Goal: Communication & Community: Answer question/provide support

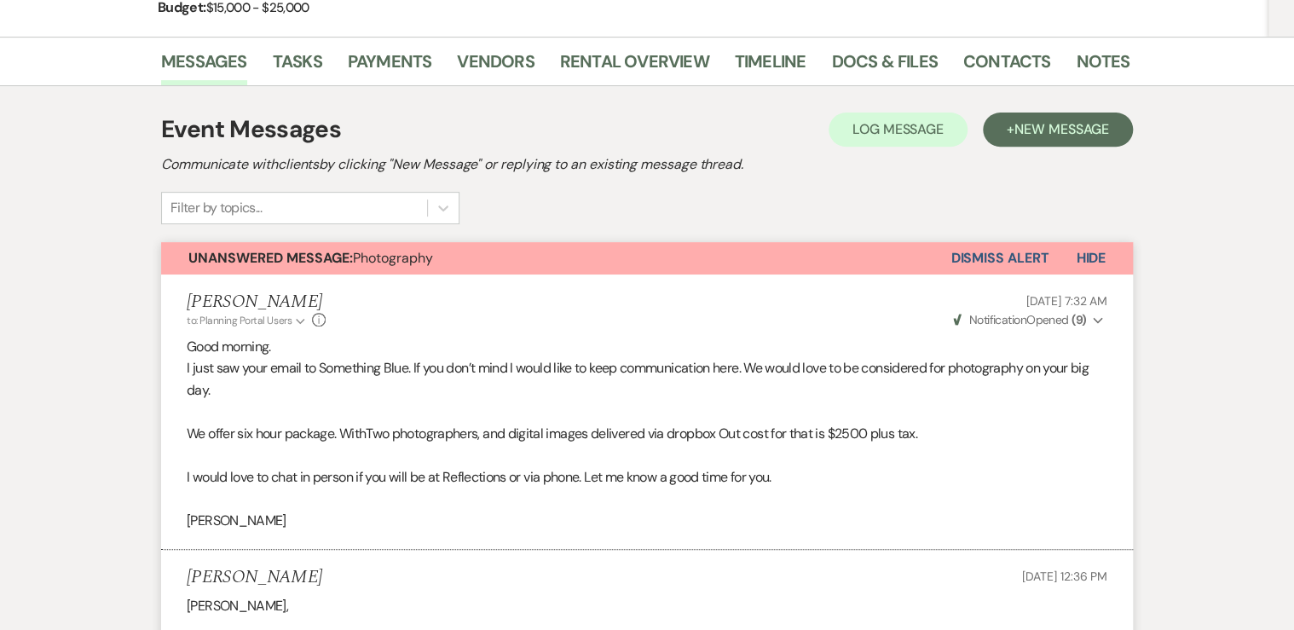
scroll to position [222, 0]
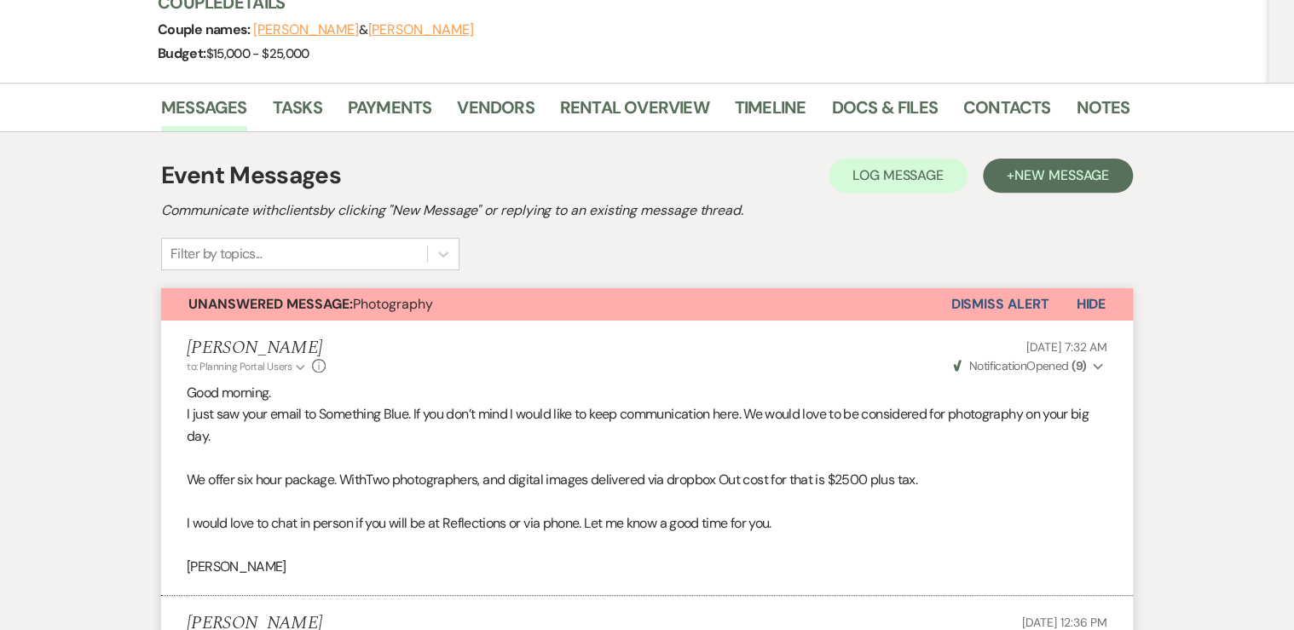
click at [971, 296] on button "Dismiss Alert" at bounding box center [999, 304] width 98 height 32
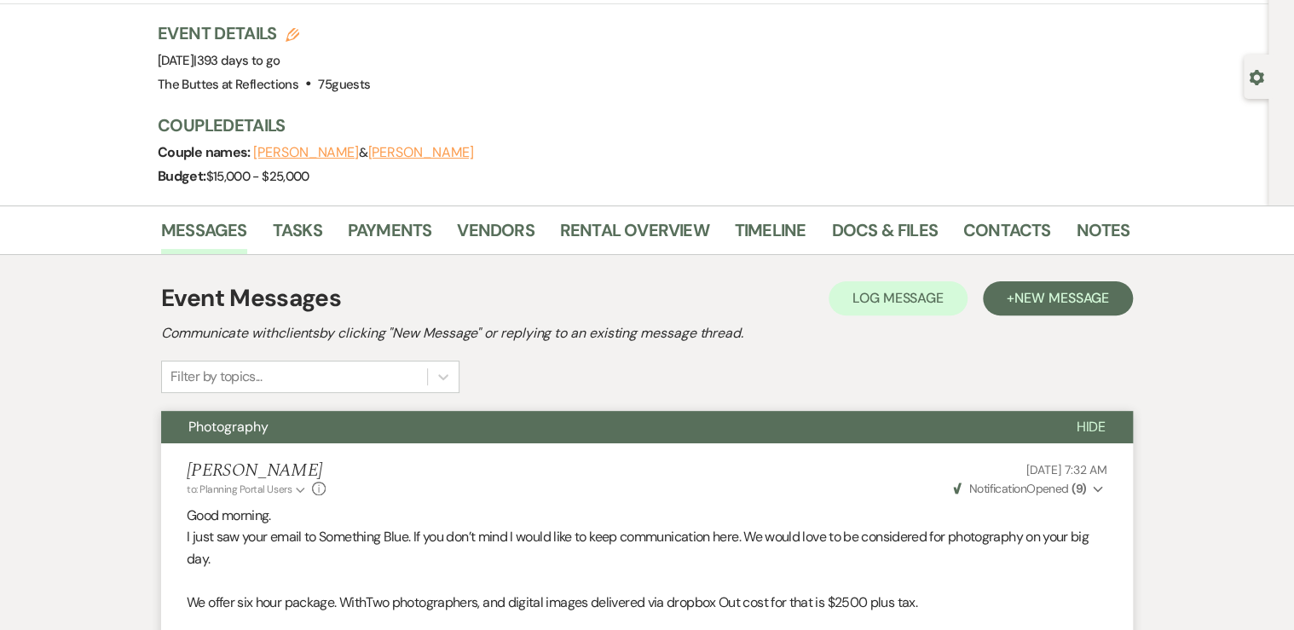
scroll to position [0, 0]
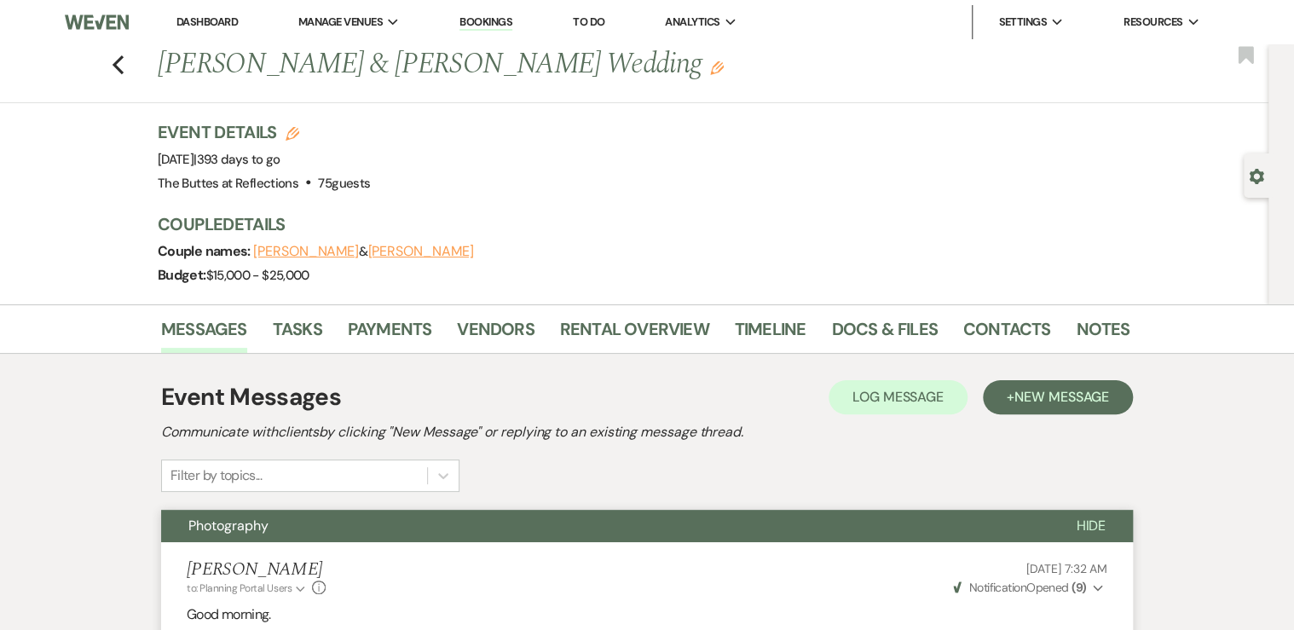
click at [193, 22] on link "Dashboard" at bounding box center [206, 21] width 61 height 14
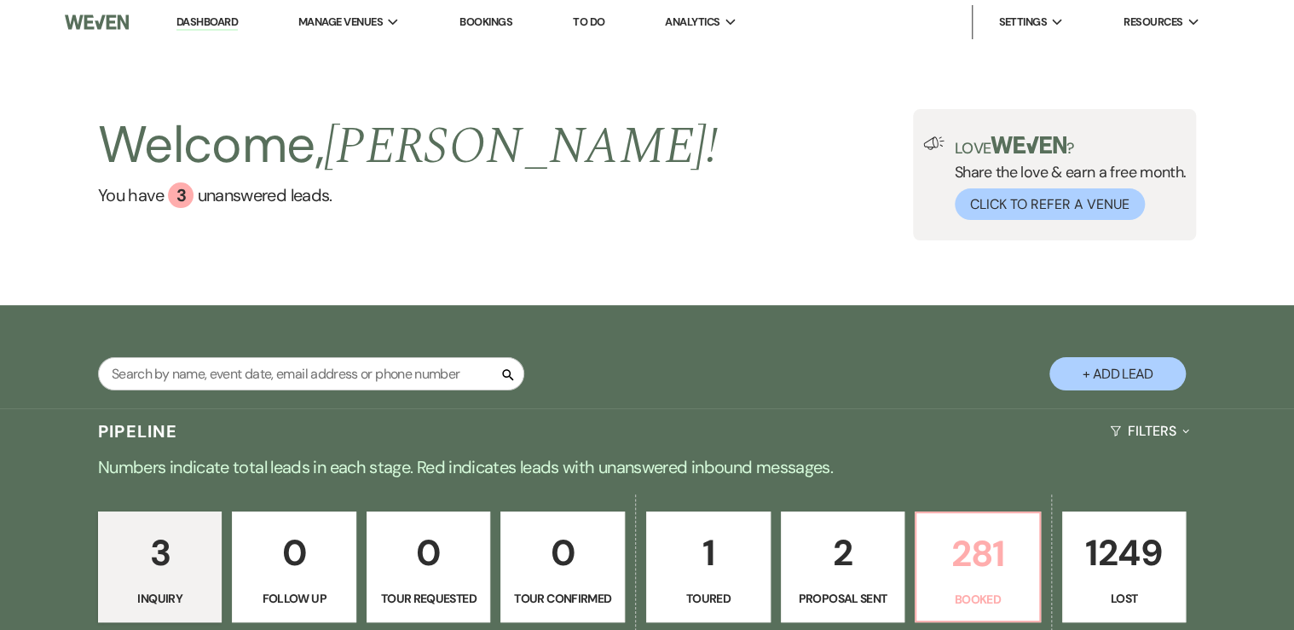
click at [977, 566] on p "281" at bounding box center [978, 553] width 102 height 57
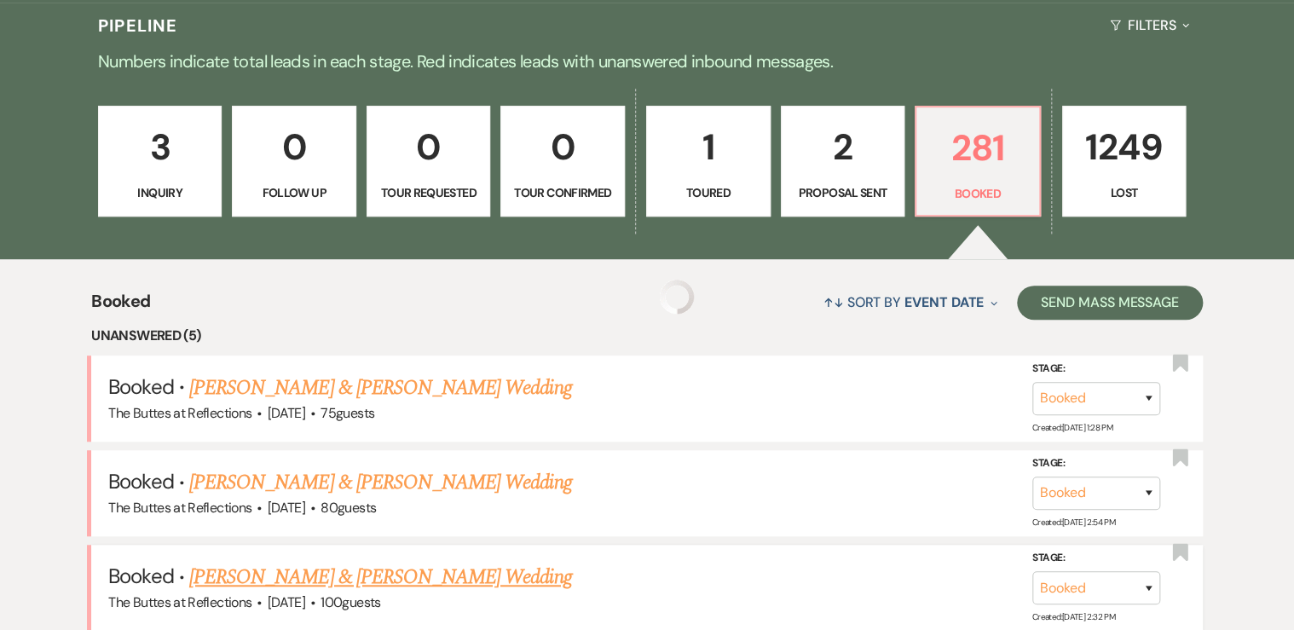
scroll to position [409, 0]
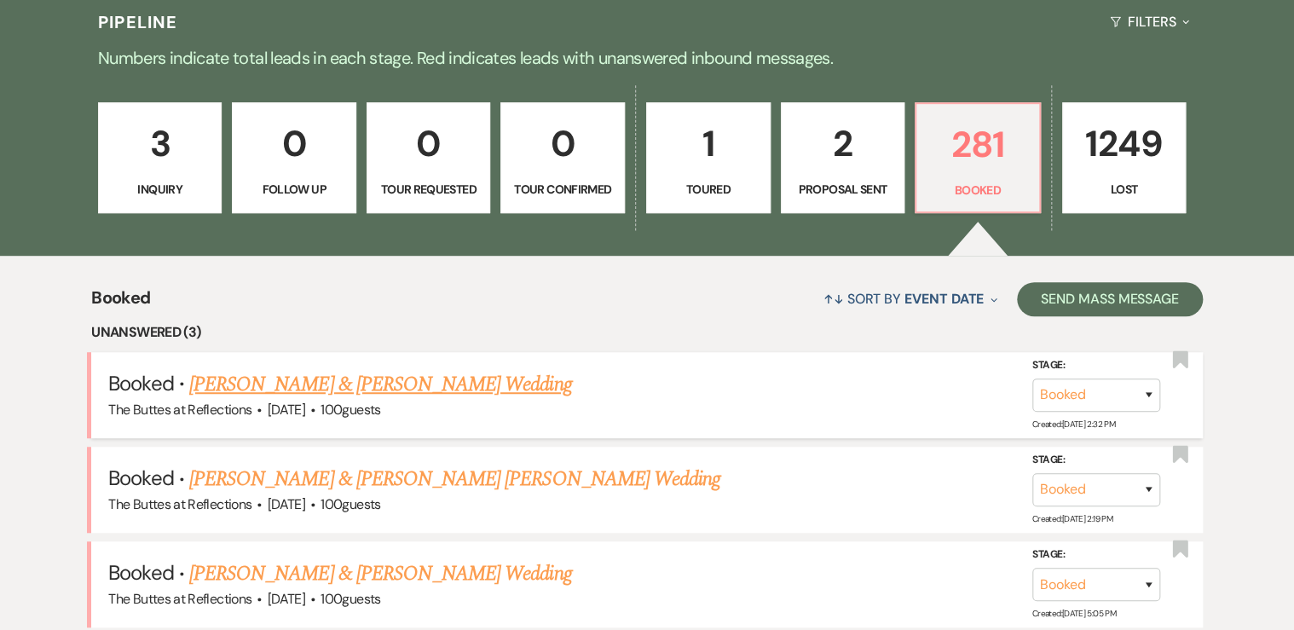
click at [329, 385] on link "[PERSON_NAME] & [PERSON_NAME] Wedding" at bounding box center [380, 384] width 382 height 31
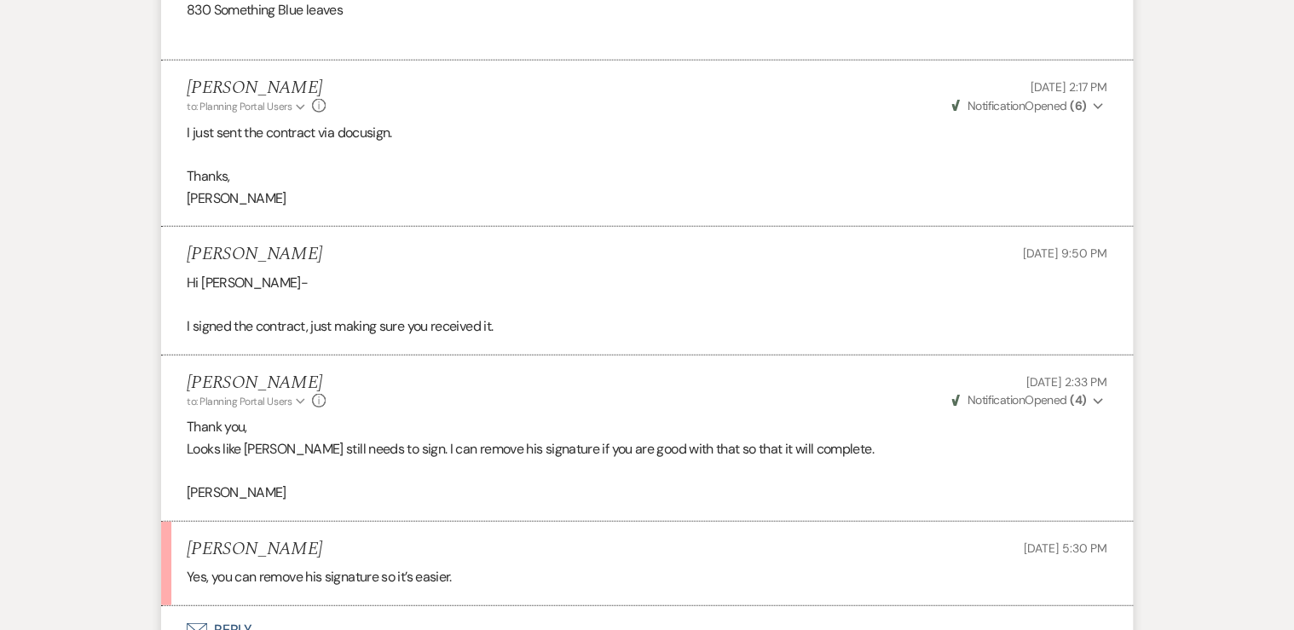
scroll to position [5385, 0]
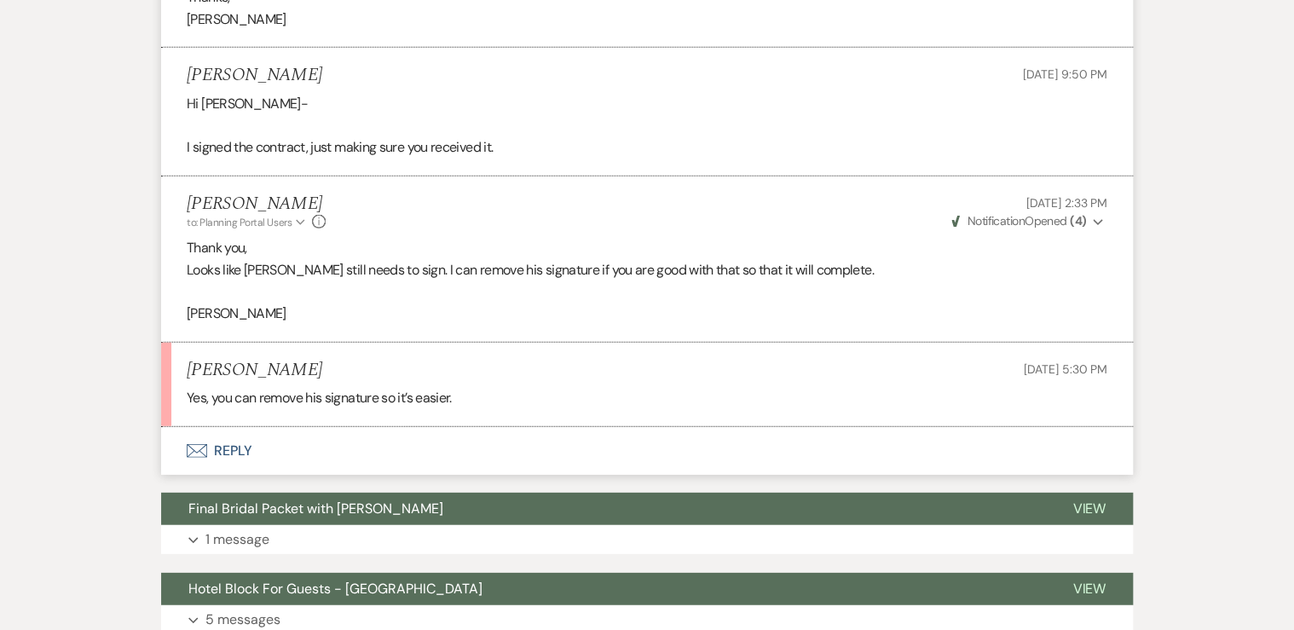
click at [234, 470] on button "Envelope Reply" at bounding box center [647, 451] width 972 height 48
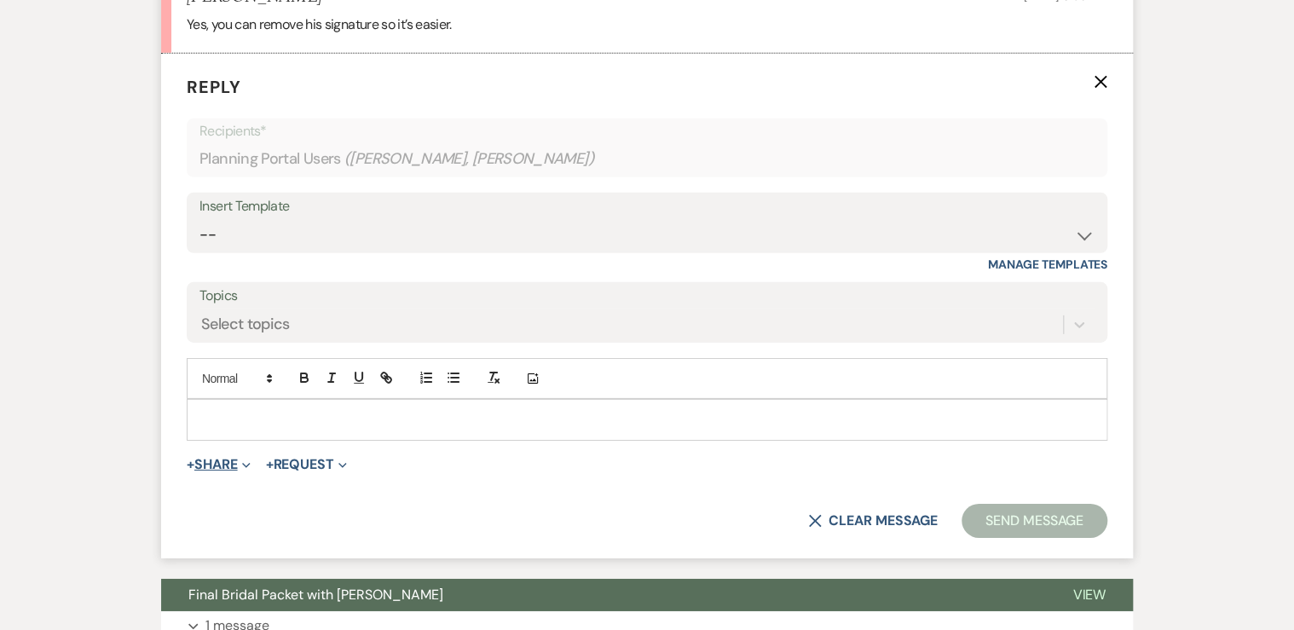
scroll to position [5769, 0]
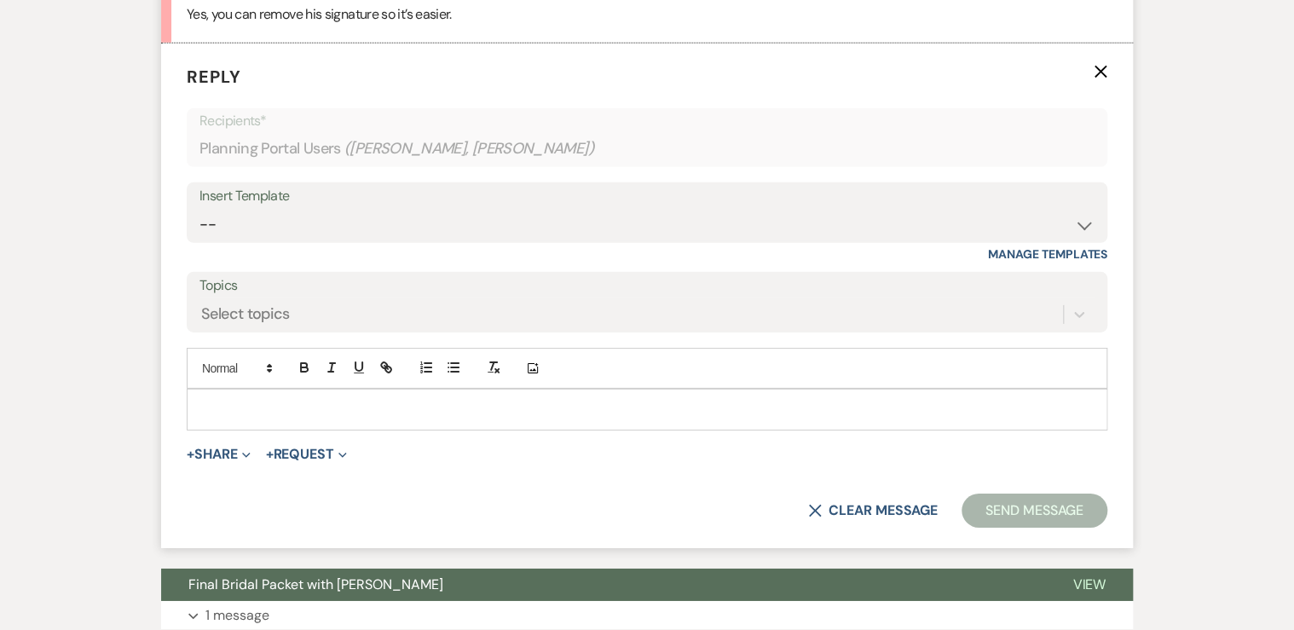
click at [217, 418] on p at bounding box center [646, 409] width 893 height 19
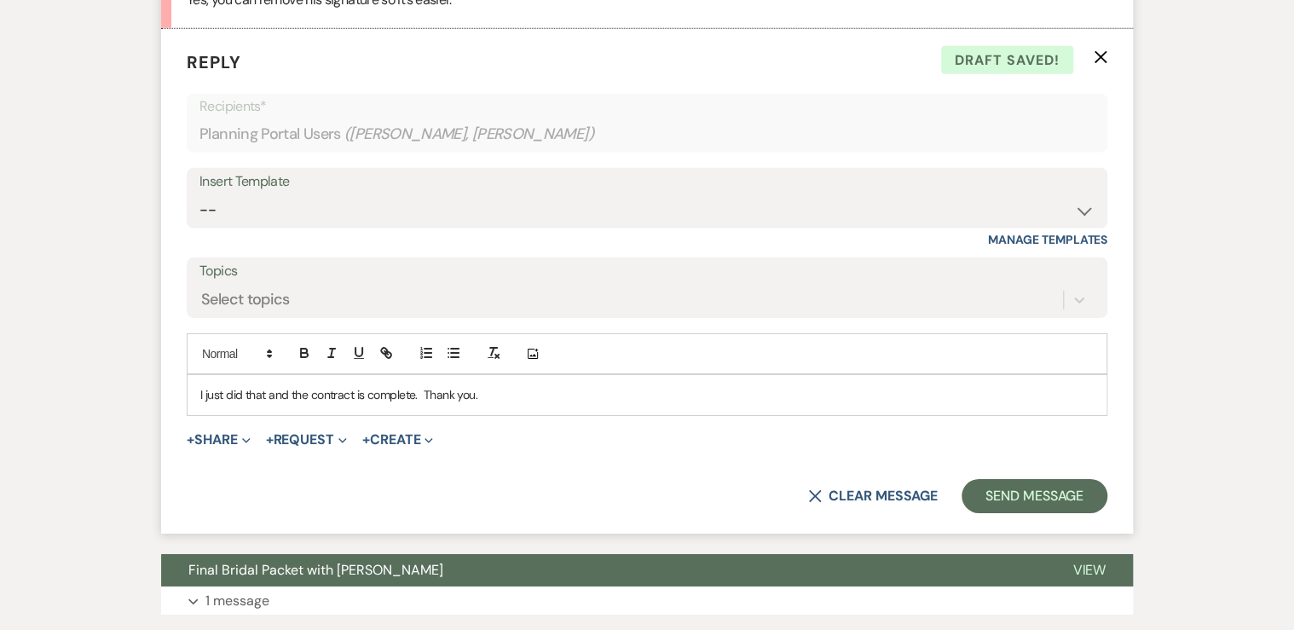
scroll to position [5837, 0]
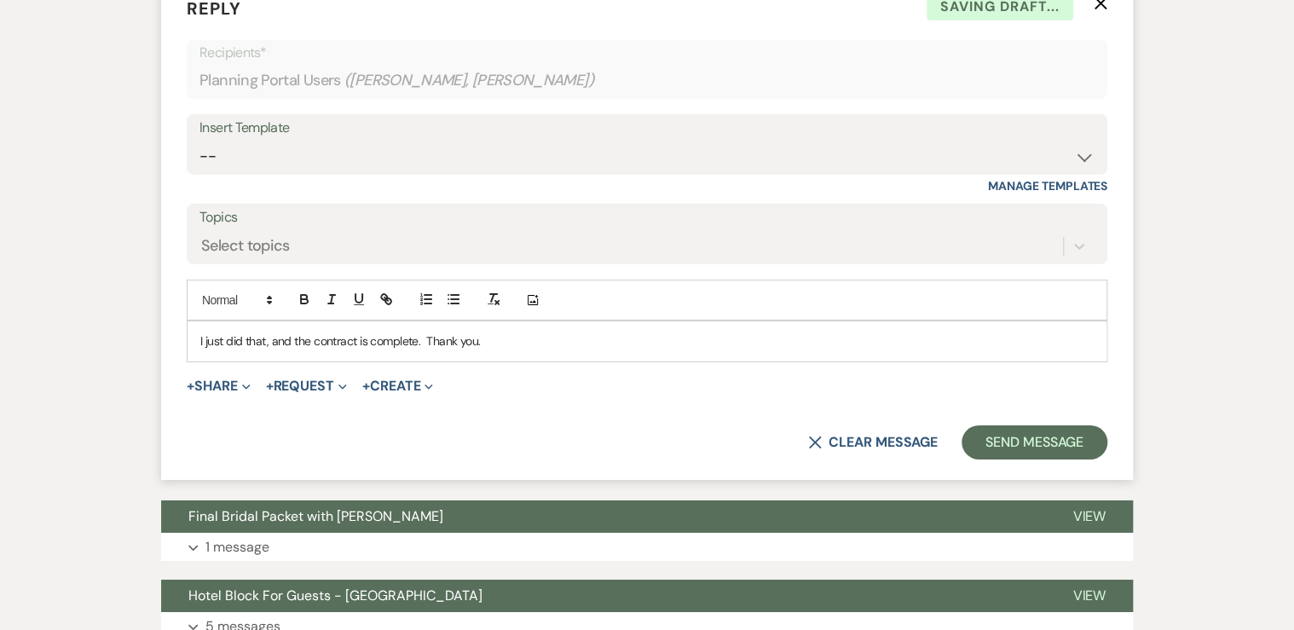
click at [500, 350] on p "I just did that, and the contract is complete. Thank you." at bounding box center [646, 341] width 893 height 19
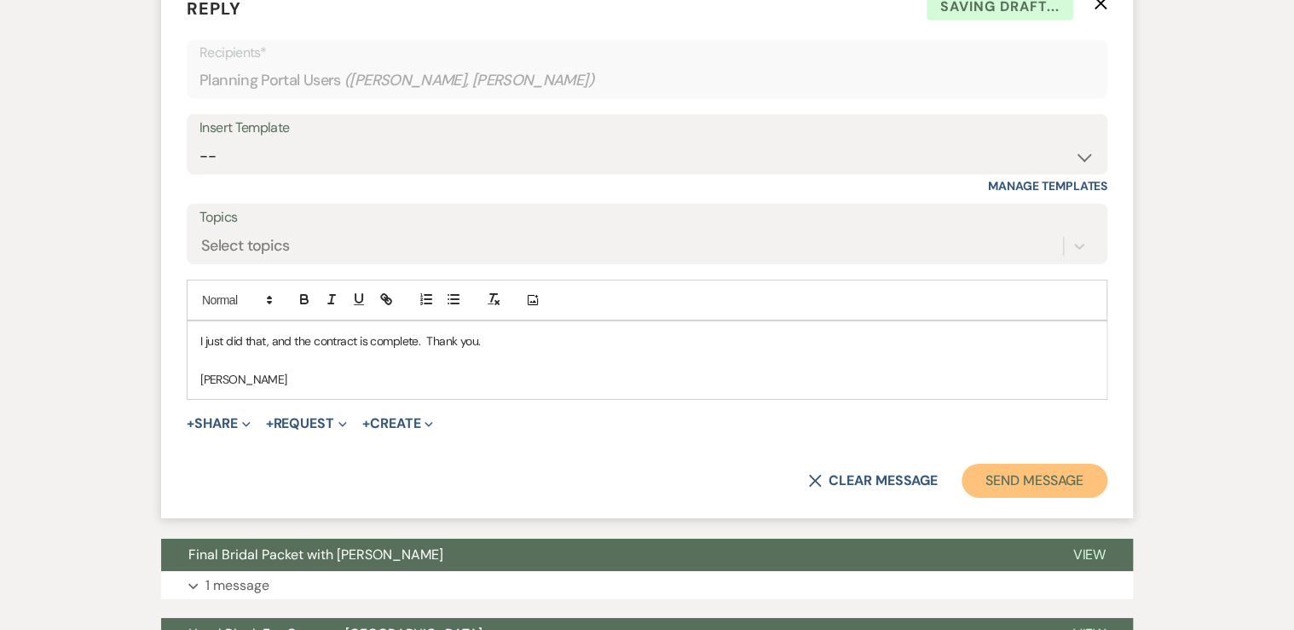
click at [1011, 498] on button "Send Message" at bounding box center [1035, 481] width 146 height 34
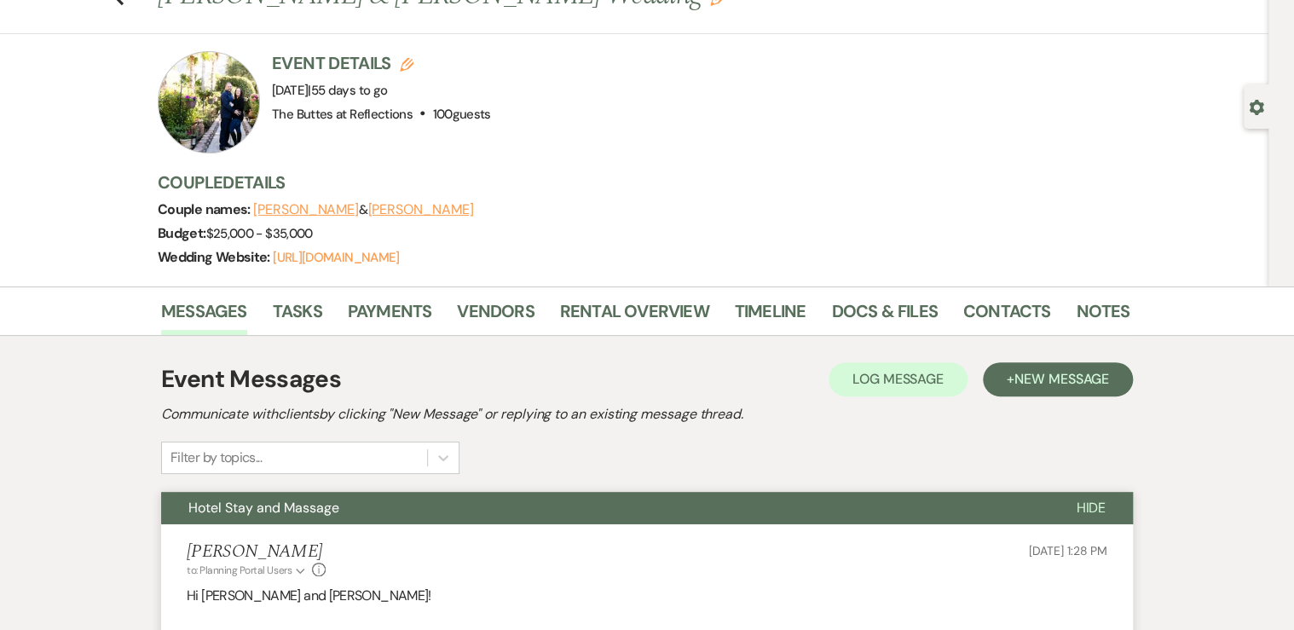
scroll to position [0, 0]
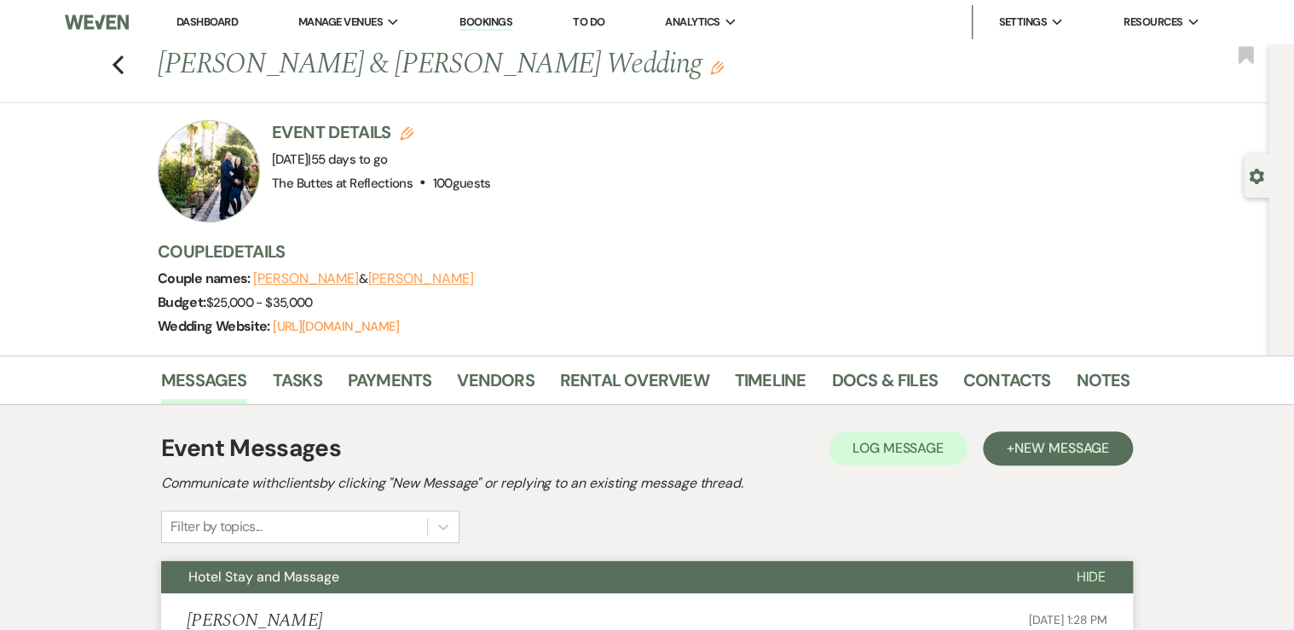
click at [215, 26] on link "Dashboard" at bounding box center [206, 21] width 61 height 14
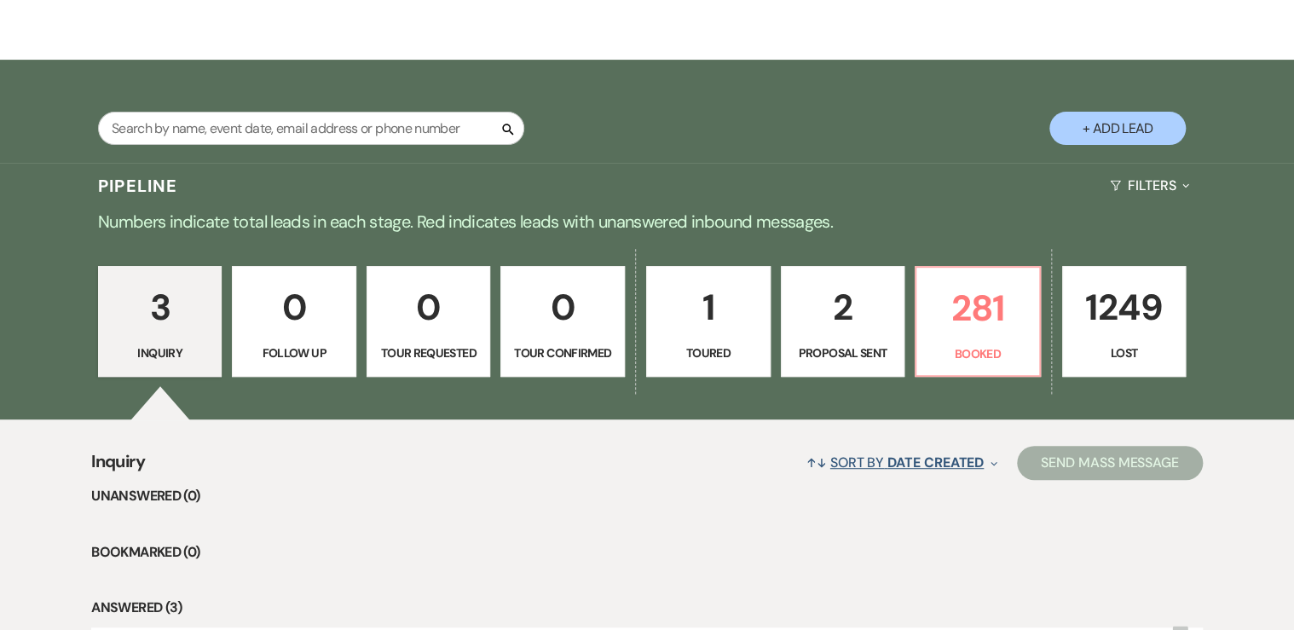
scroll to position [273, 0]
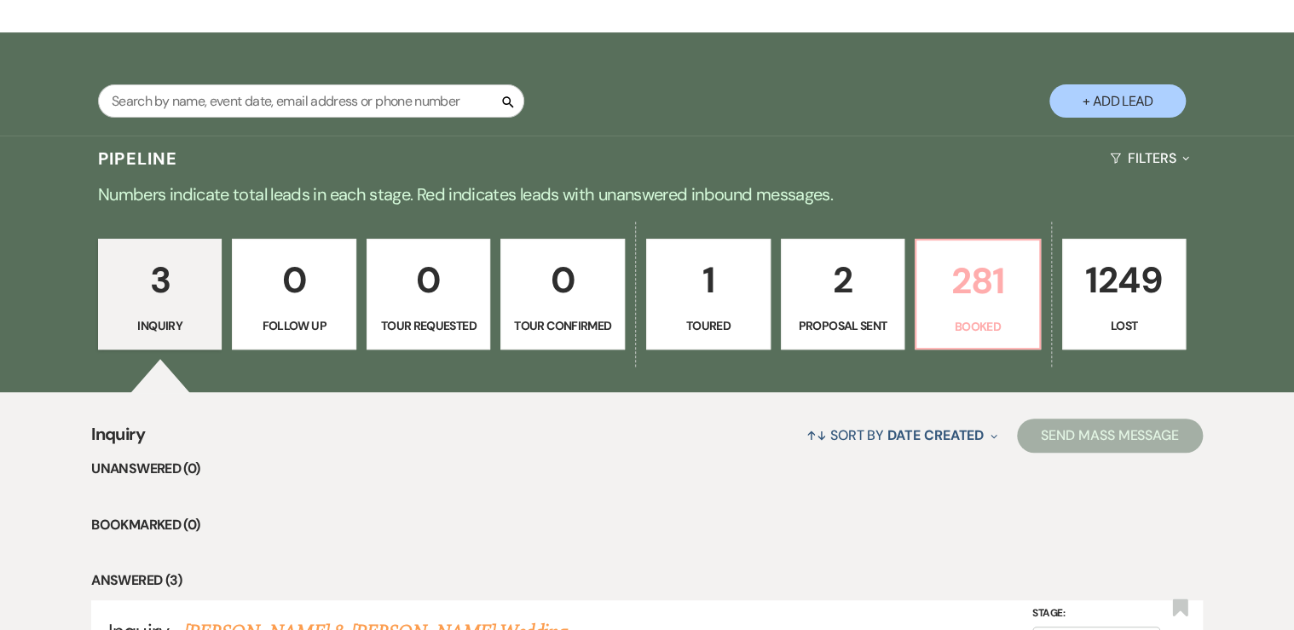
click at [985, 296] on p "281" at bounding box center [978, 280] width 102 height 57
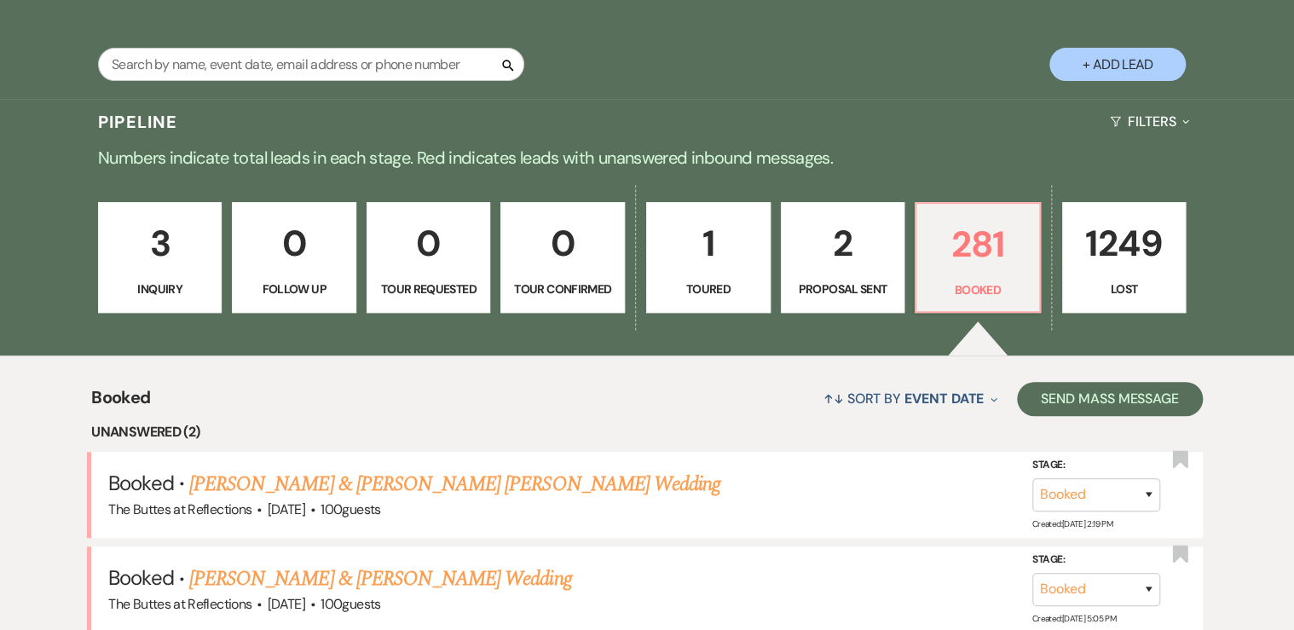
scroll to position [546, 0]
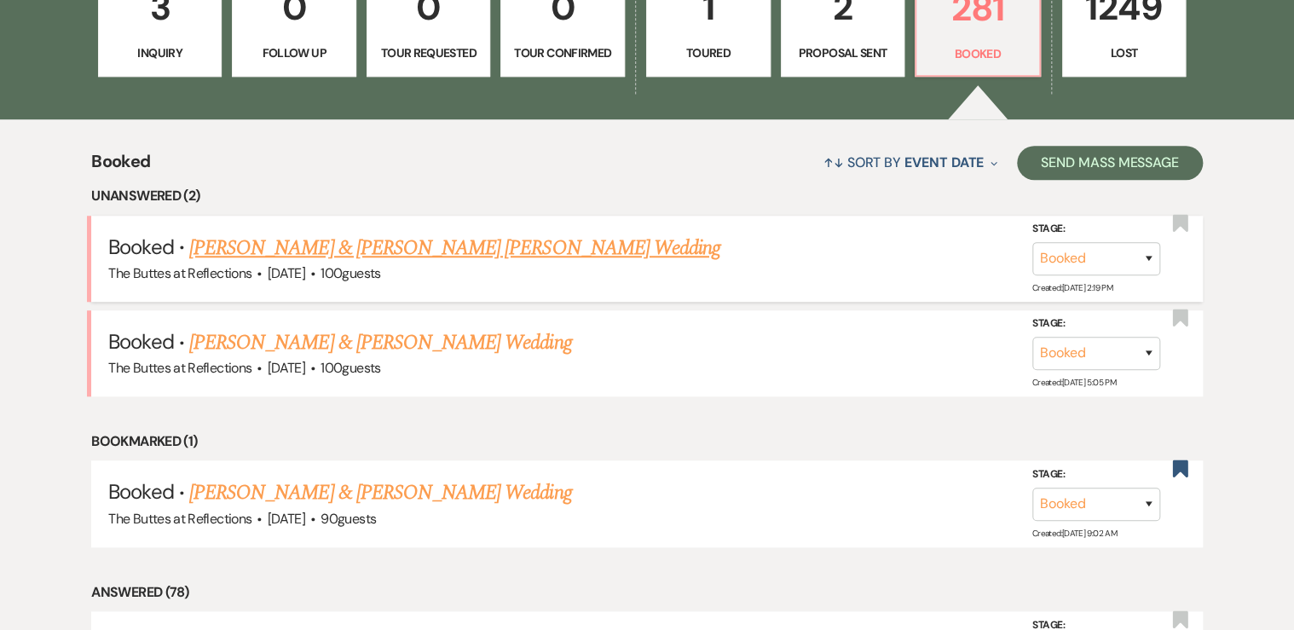
click at [304, 248] on link "[PERSON_NAME] & [PERSON_NAME] [PERSON_NAME] Wedding" at bounding box center [454, 248] width 531 height 31
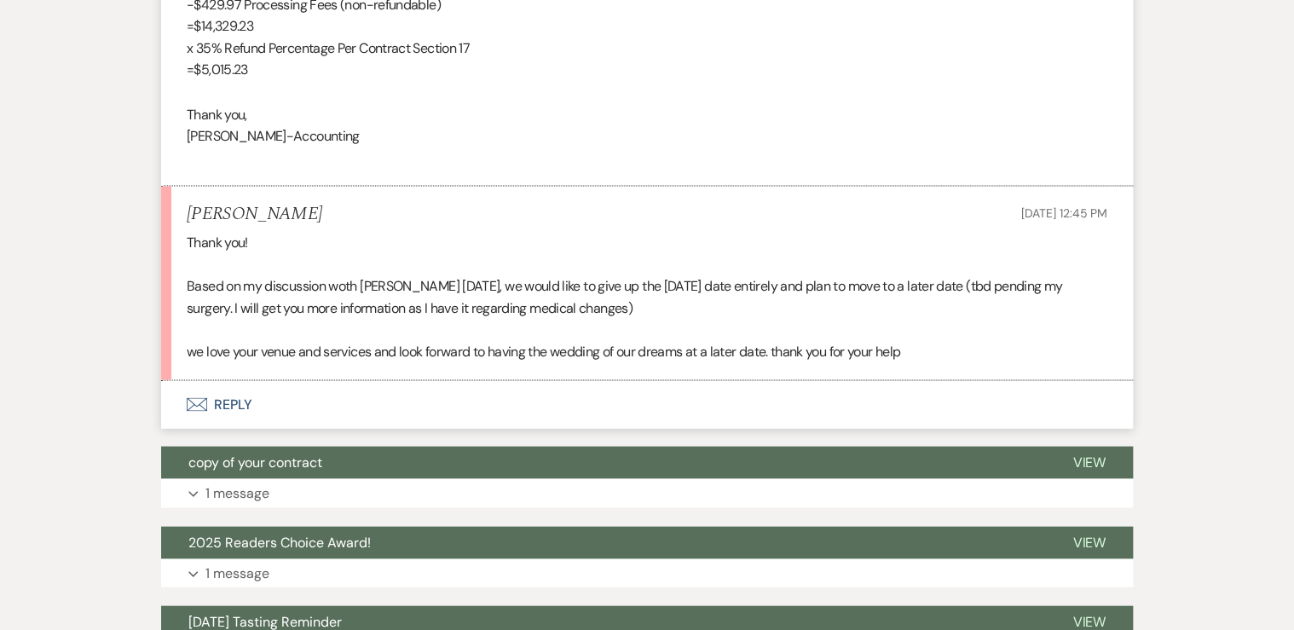
scroll to position [1568, 0]
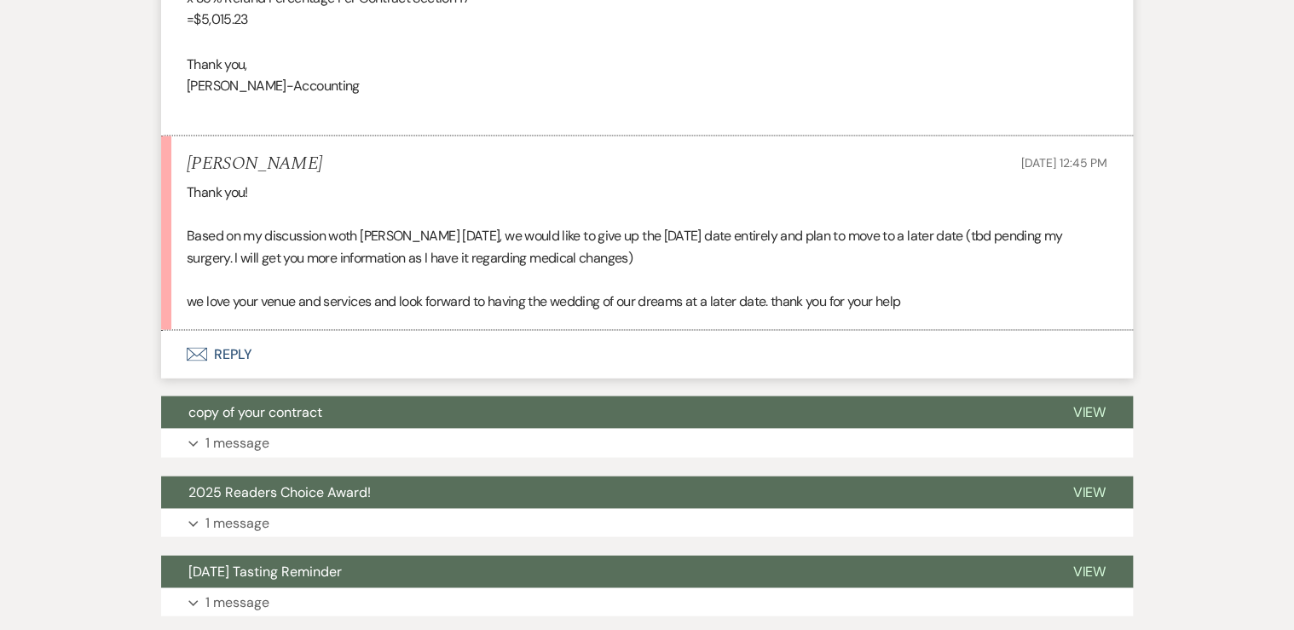
click at [239, 330] on button "Envelope Reply" at bounding box center [647, 354] width 972 height 48
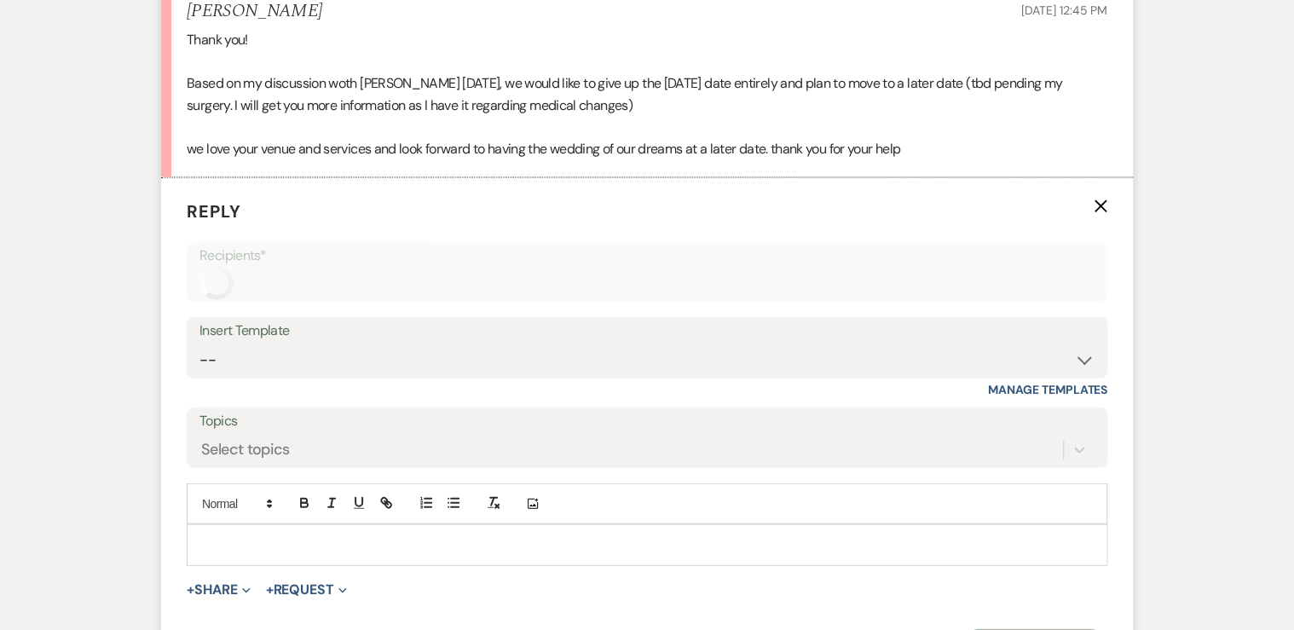
scroll to position [1793, 0]
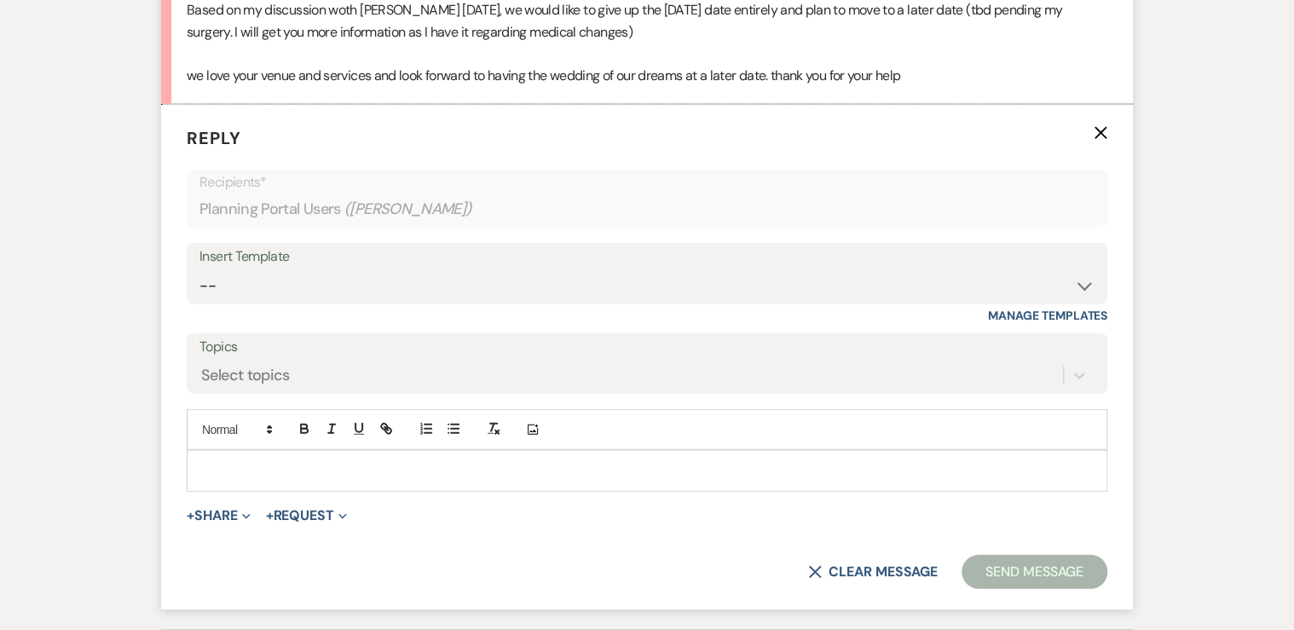
click at [238, 461] on p at bounding box center [646, 470] width 893 height 19
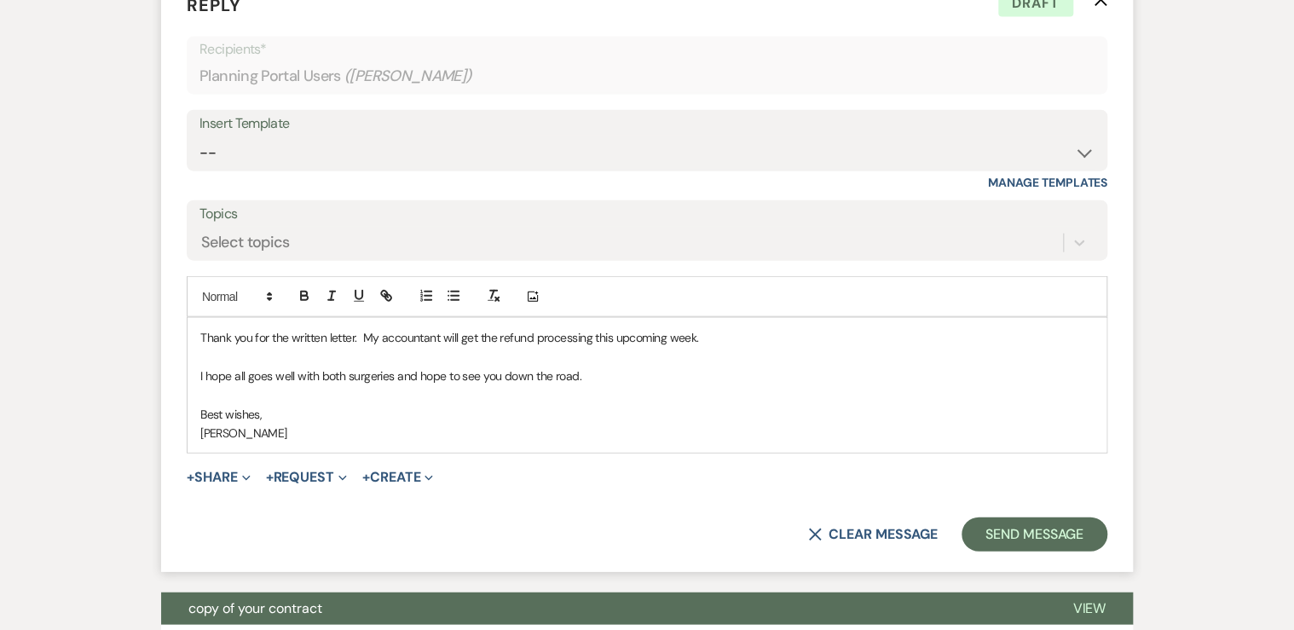
scroll to position [1930, 0]
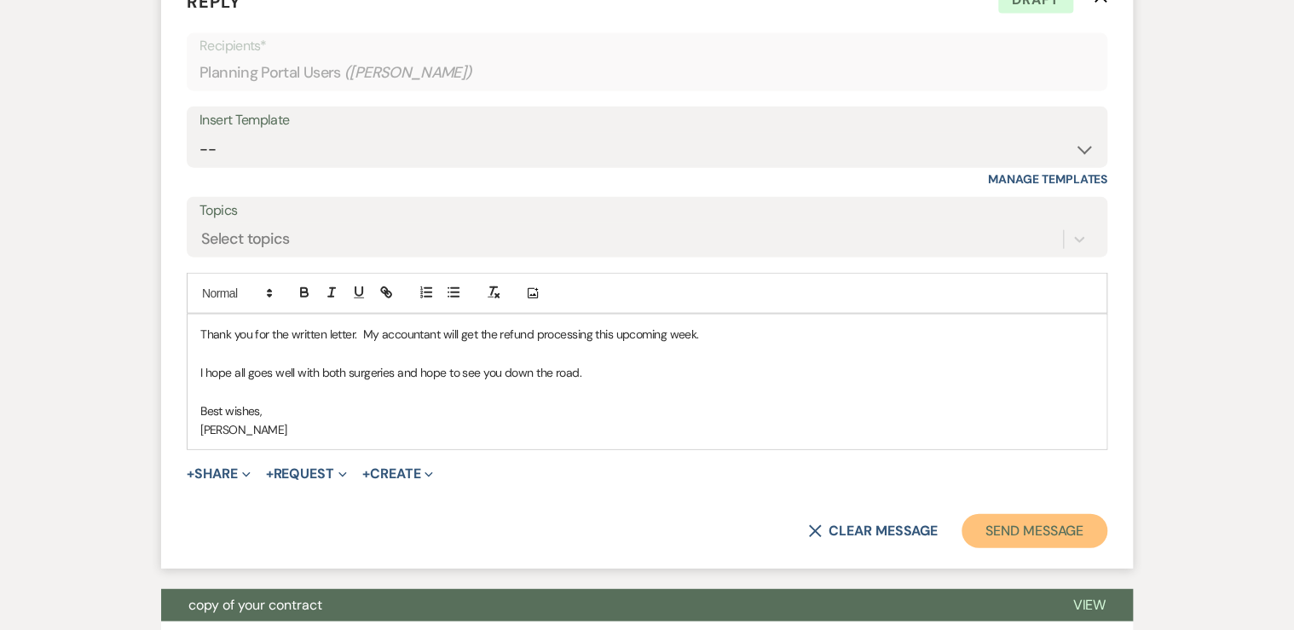
click at [1006, 514] on button "Send Message" at bounding box center [1035, 531] width 146 height 34
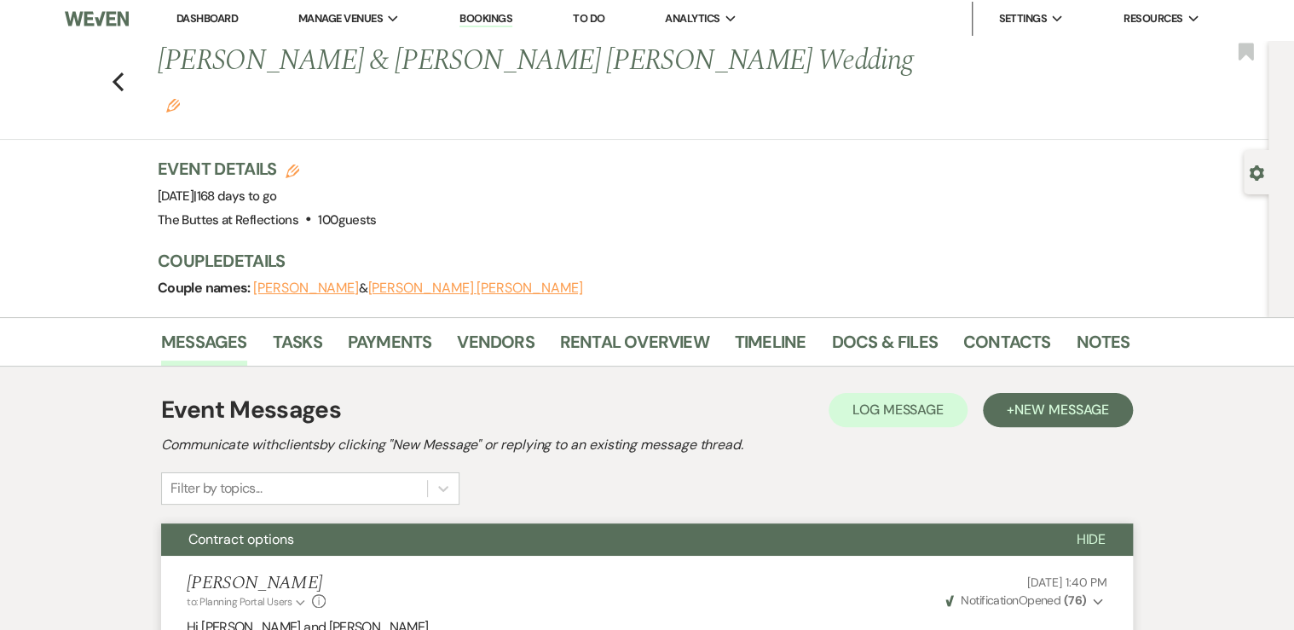
scroll to position [0, 0]
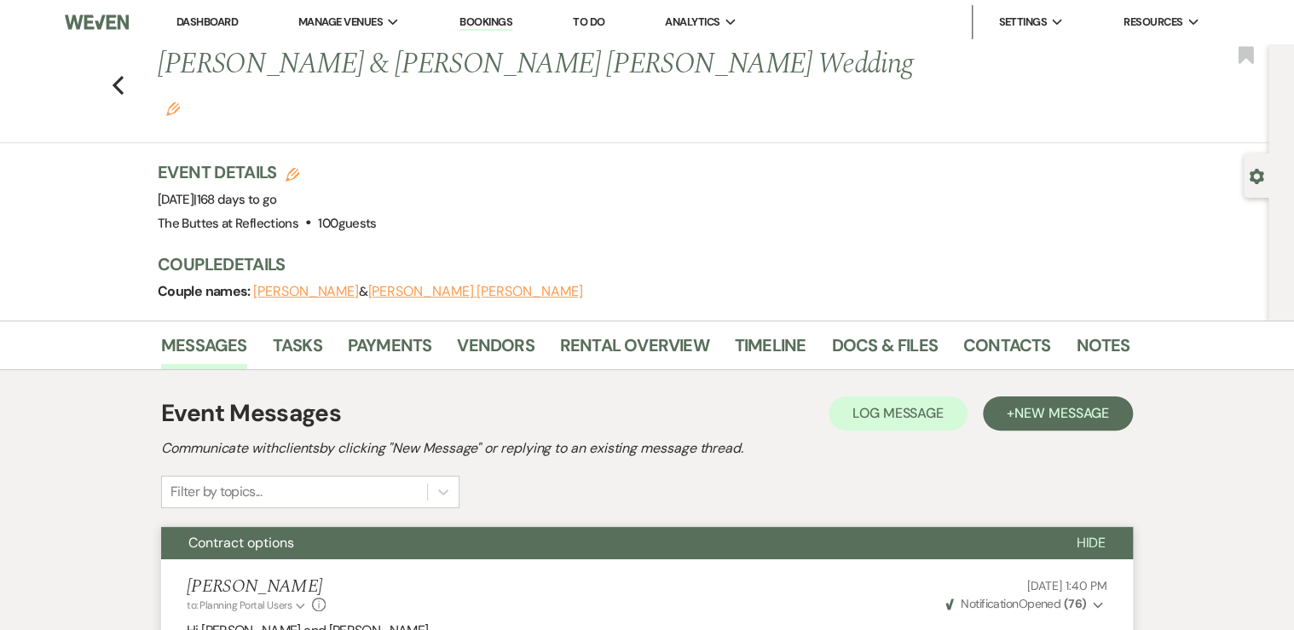
click at [195, 20] on link "Dashboard" at bounding box center [206, 21] width 61 height 14
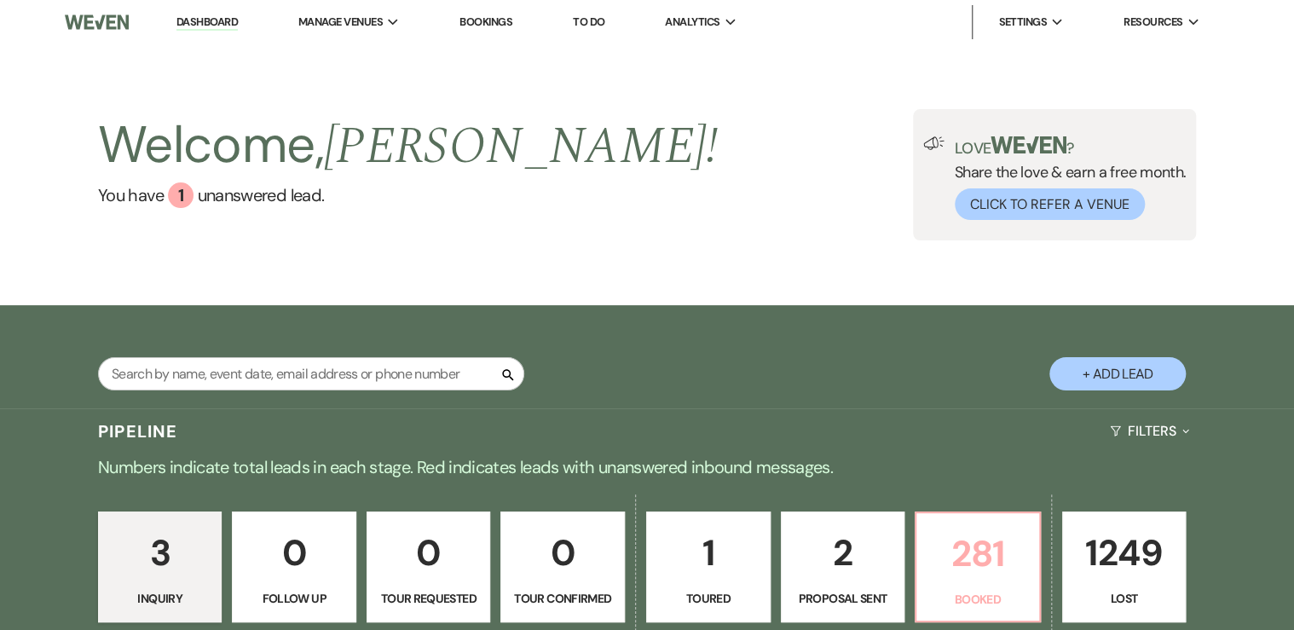
click at [991, 582] on p "281" at bounding box center [978, 553] width 102 height 57
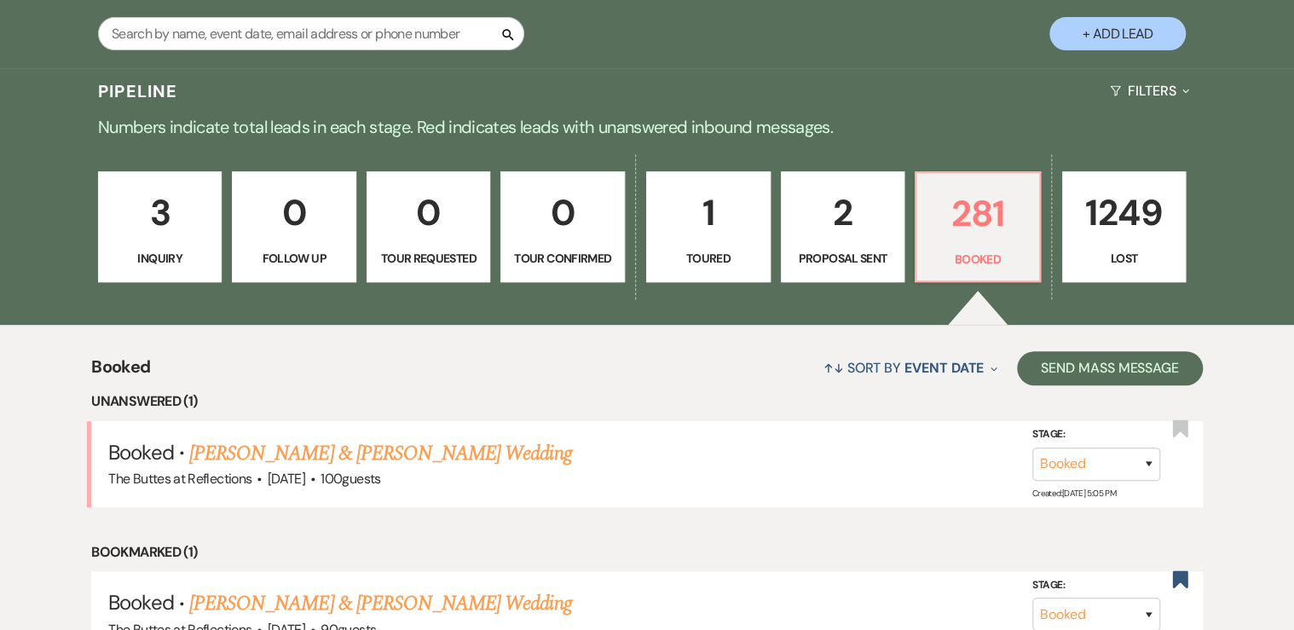
scroll to position [409, 0]
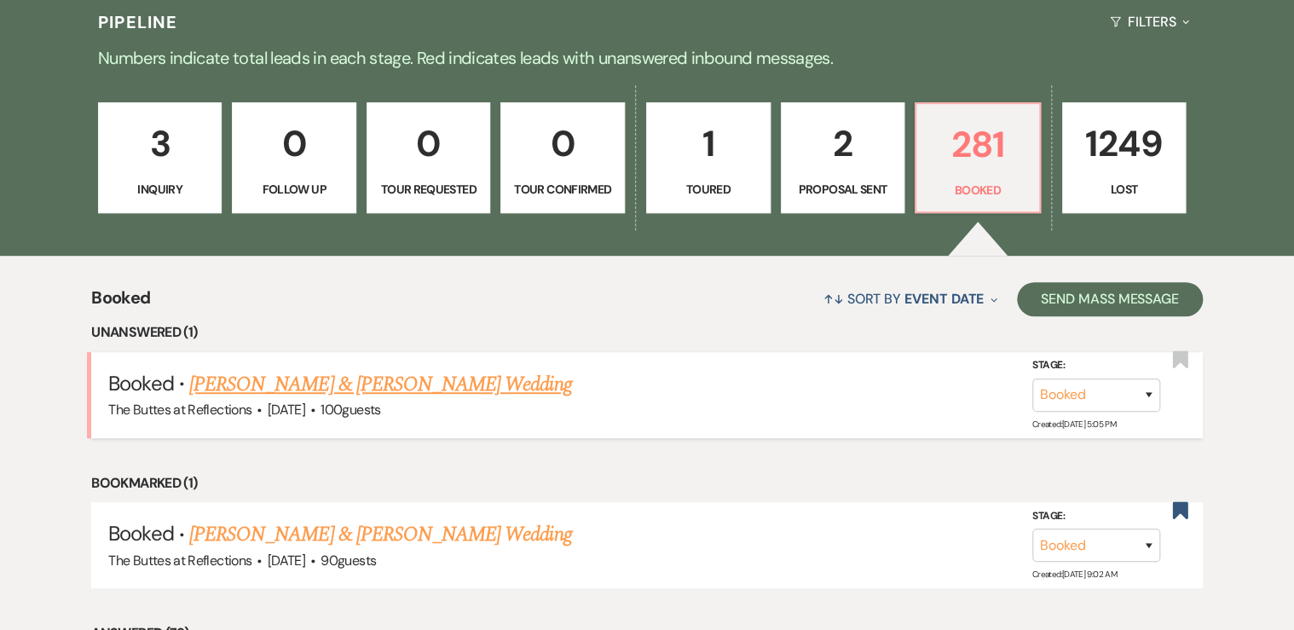
click at [321, 385] on link "[PERSON_NAME] & [PERSON_NAME] Wedding" at bounding box center [380, 384] width 382 height 31
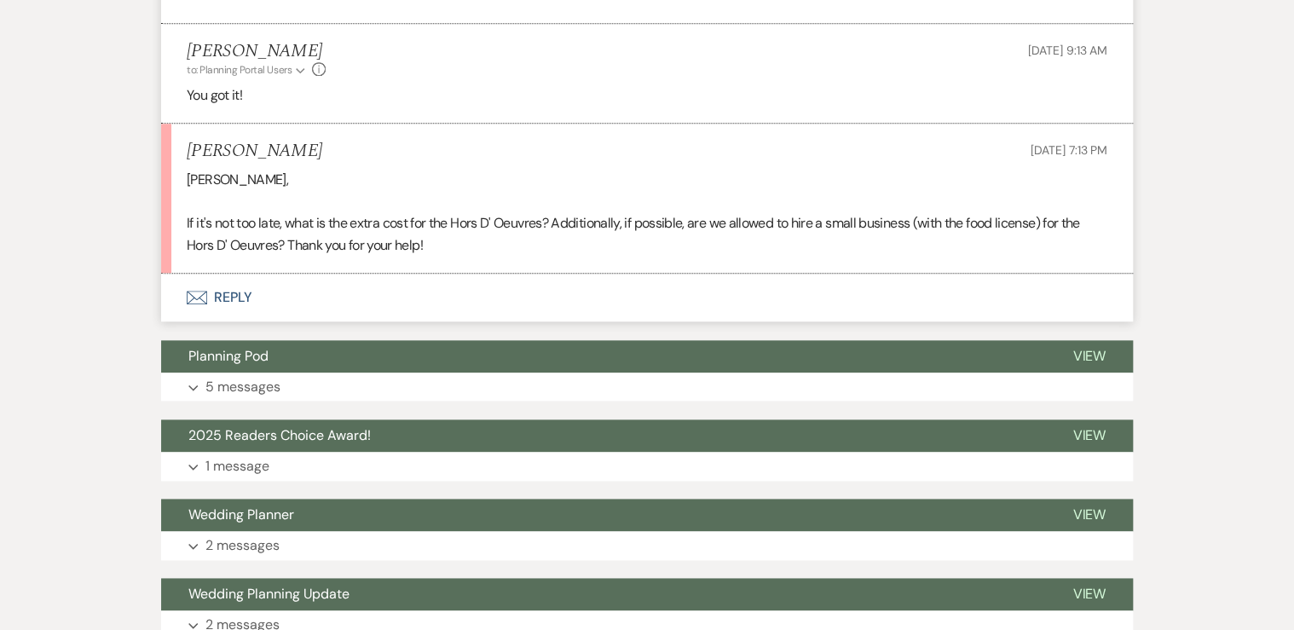
scroll to position [4068, 0]
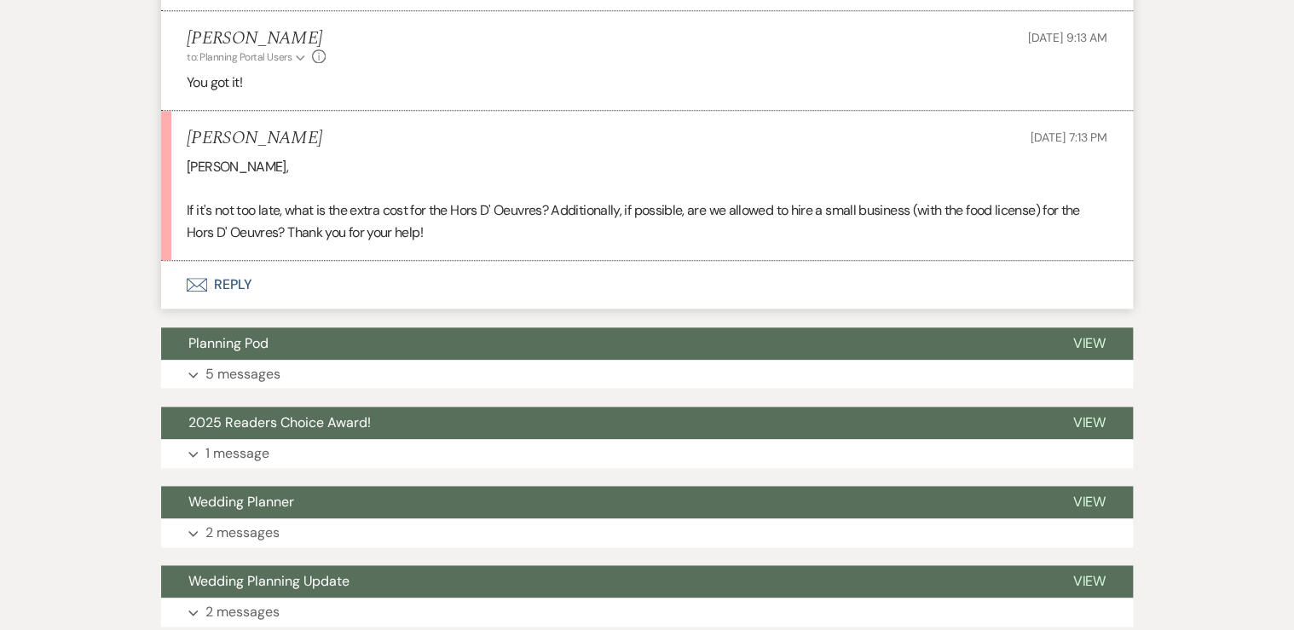
click at [226, 304] on button "Envelope Reply" at bounding box center [647, 285] width 972 height 48
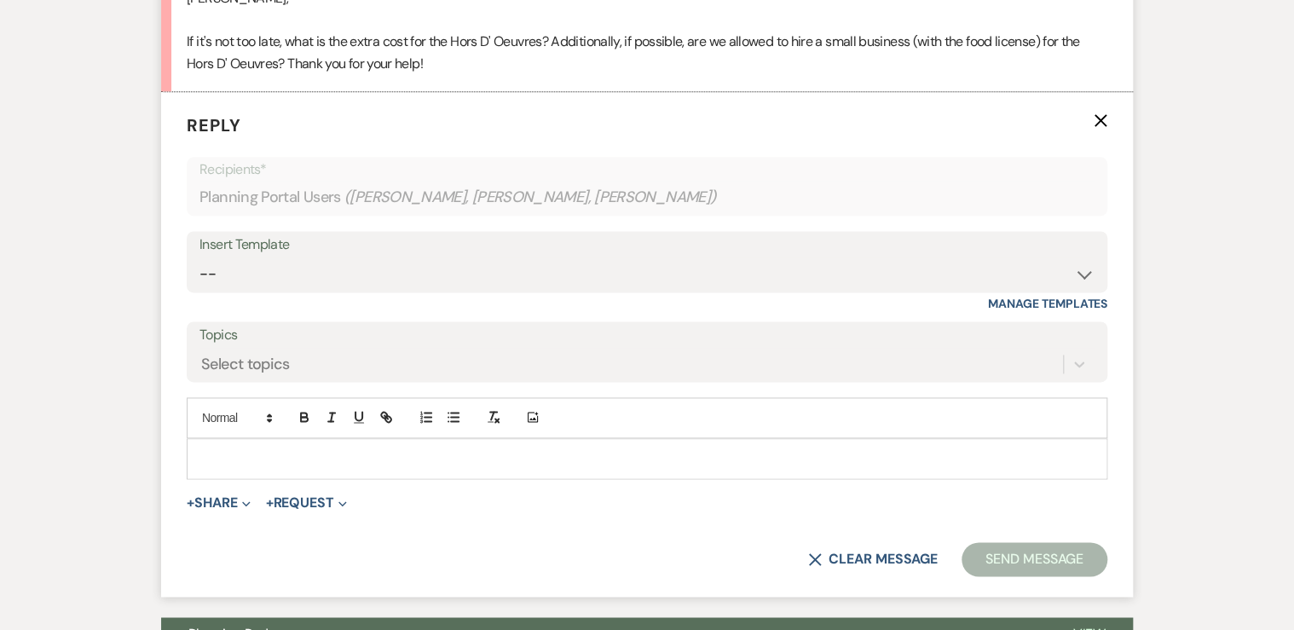
scroll to position [4285, 0]
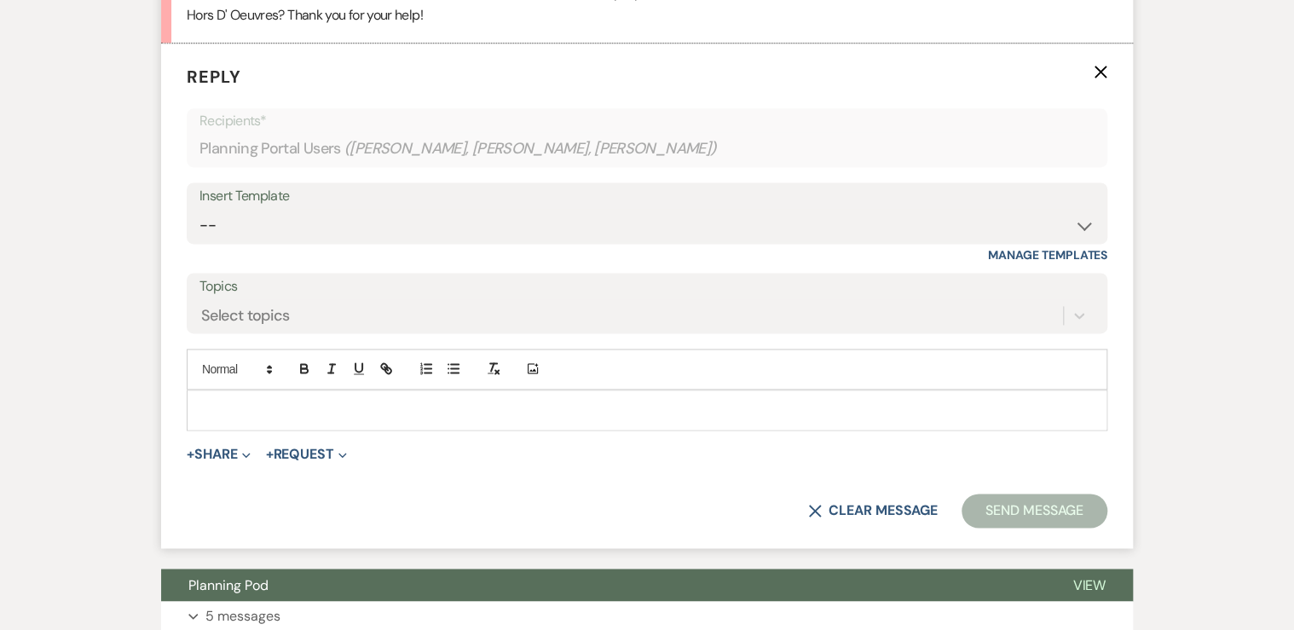
click at [244, 419] on p at bounding box center [646, 410] width 893 height 19
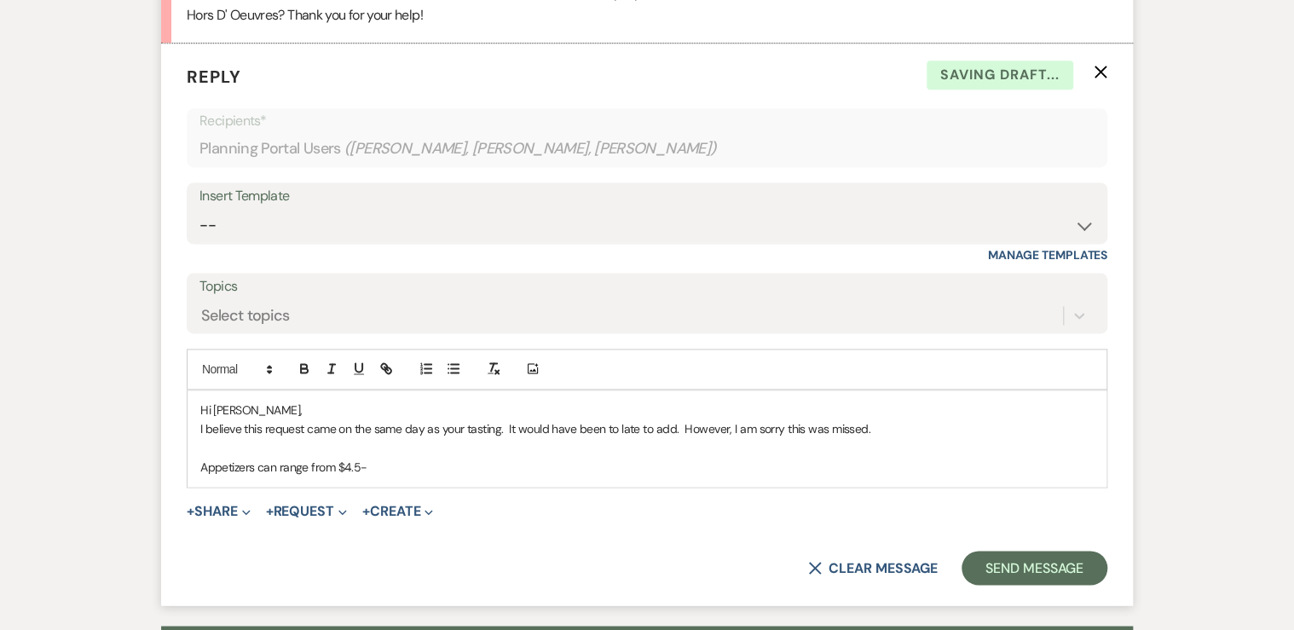
click at [373, 476] on p "Appetizers can range from $4.5-" at bounding box center [646, 467] width 893 height 19
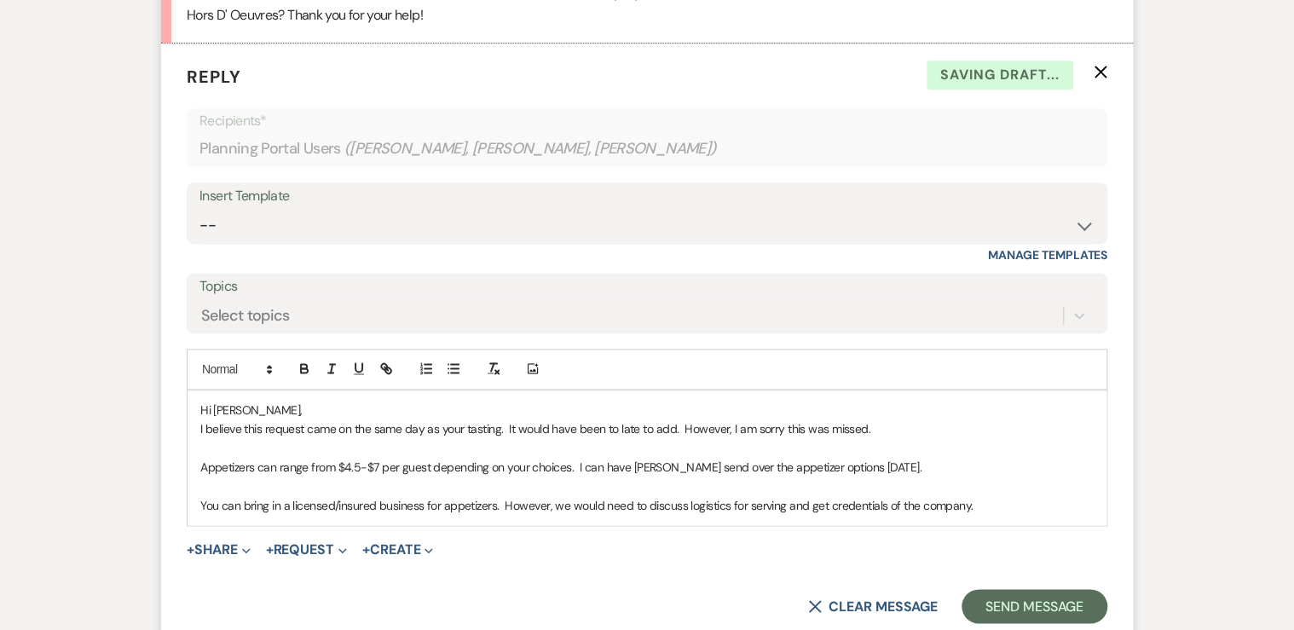
click at [976, 515] on p "You can bring in a licensed/insured business for appetizers. However, we would …" at bounding box center [646, 505] width 893 height 19
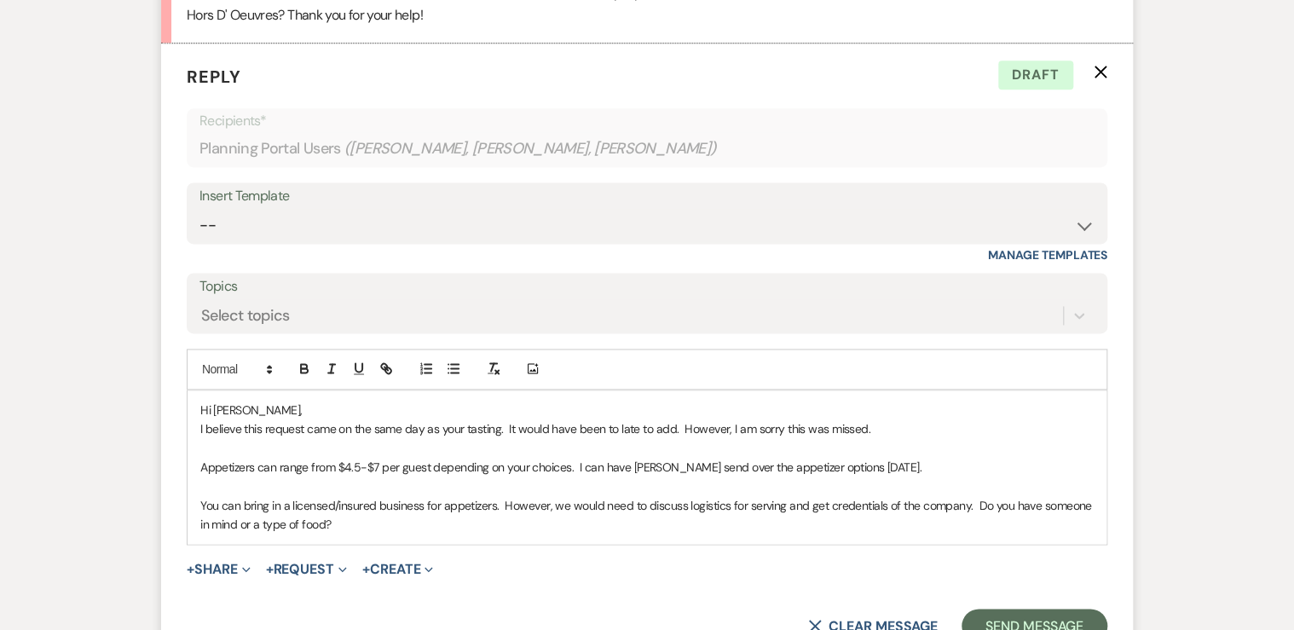
click at [376, 534] on p "You can bring in a licensed/insured business for appetizers. However, we would …" at bounding box center [646, 515] width 893 height 38
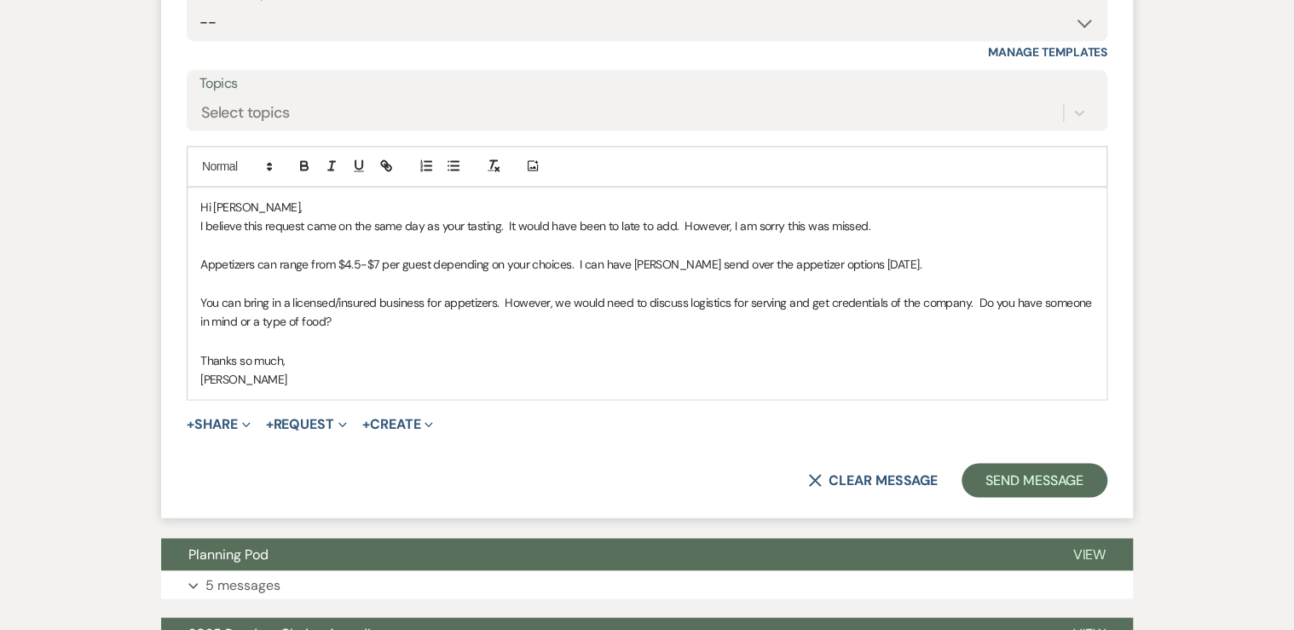
scroll to position [4490, 0]
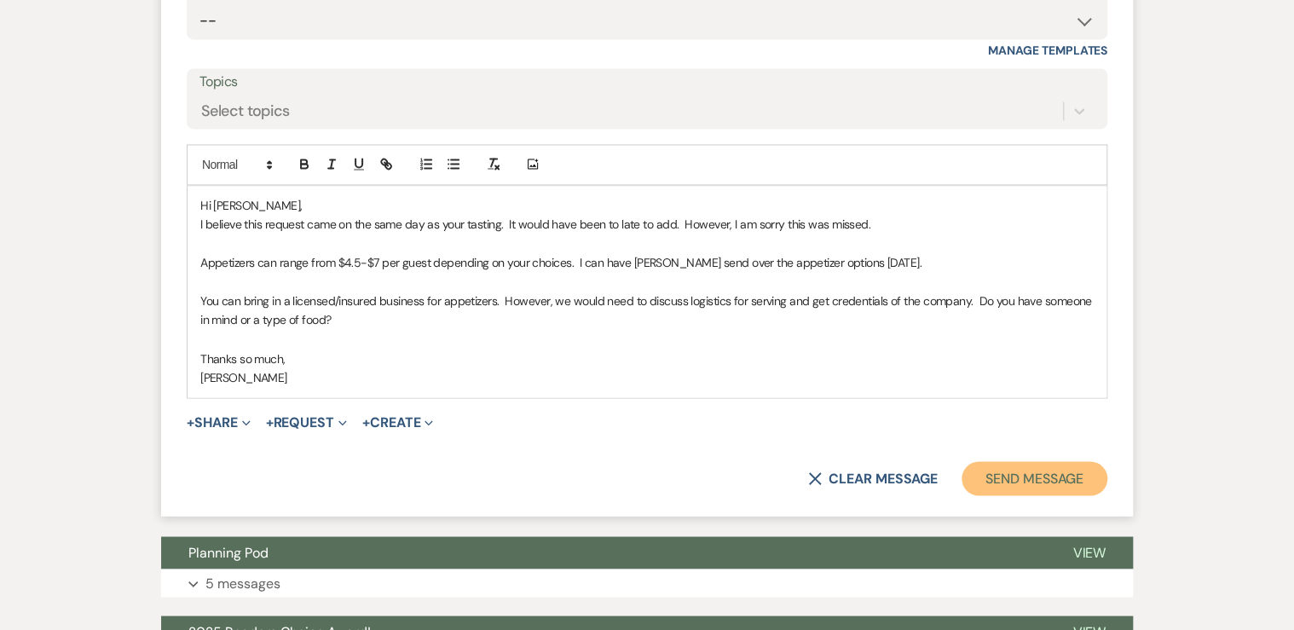
click at [1014, 494] on button "Send Message" at bounding box center [1035, 478] width 146 height 34
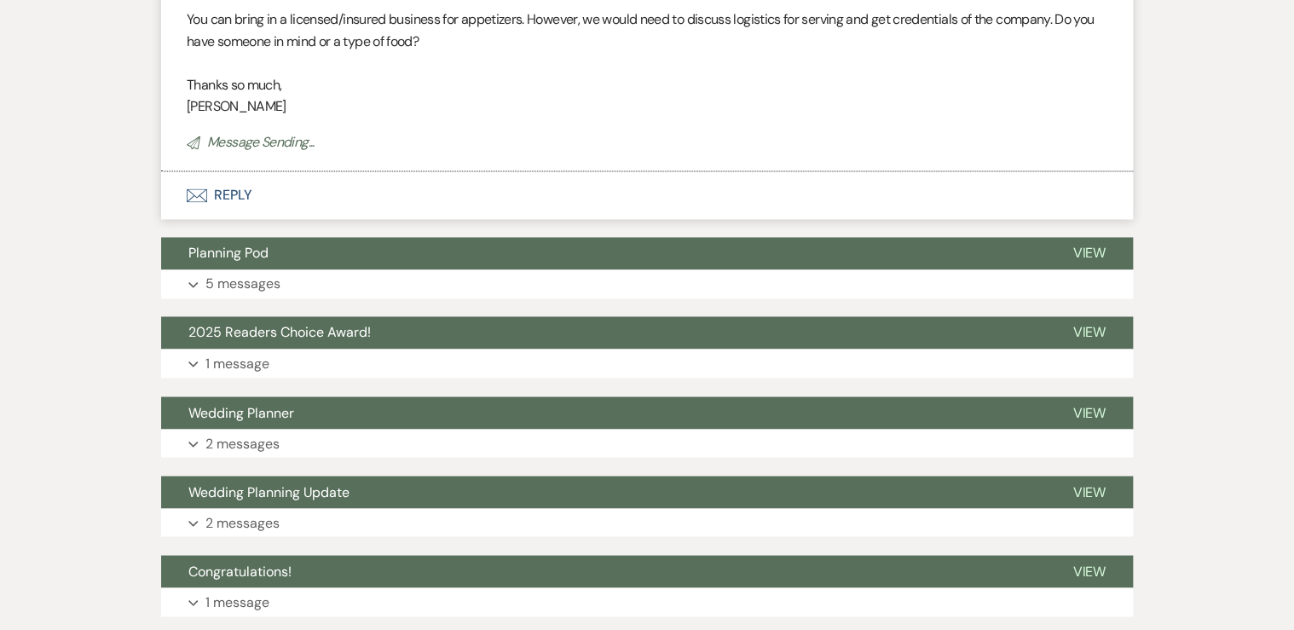
scroll to position [4821, 0]
